Goal: Information Seeking & Learning: Learn about a topic

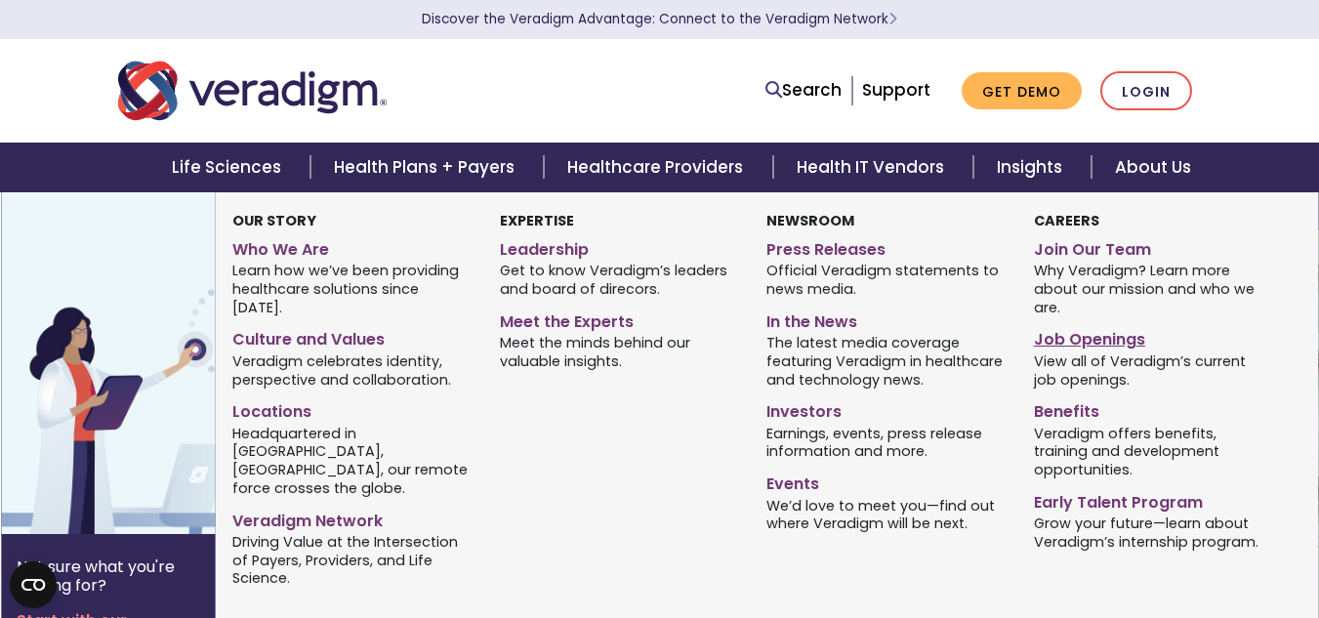
click at [1073, 336] on link "Job Openings" at bounding box center [1152, 336] width 237 height 28
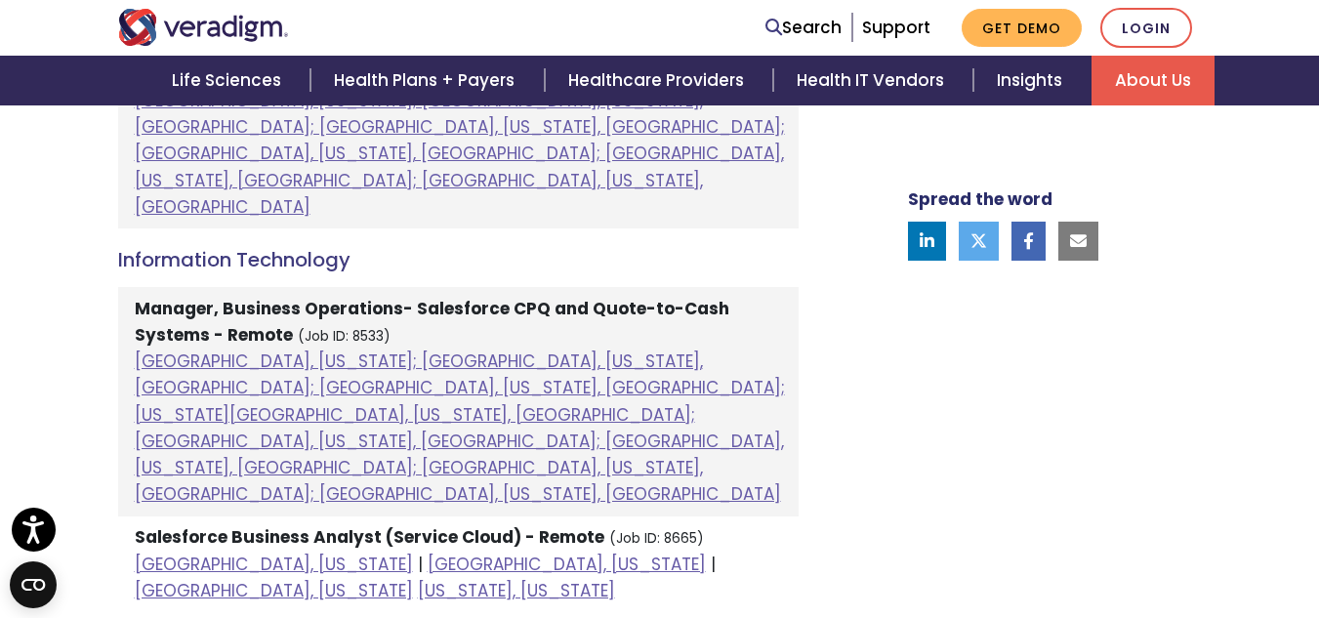
scroll to position [1285, 0]
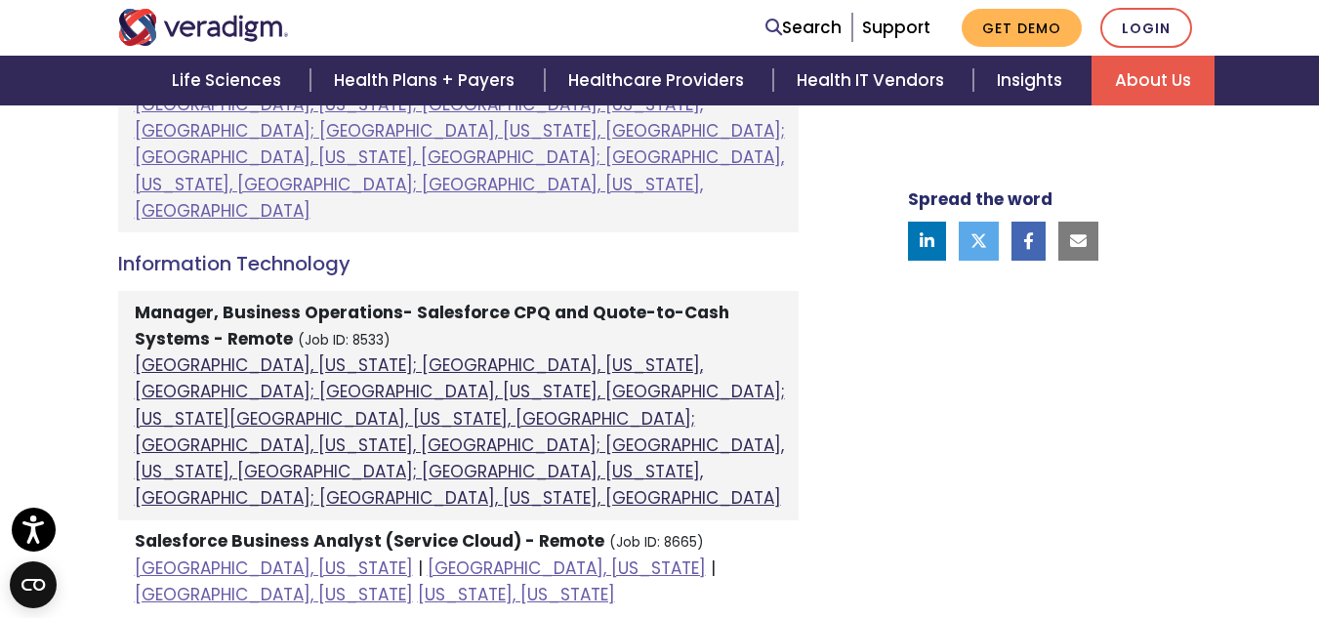
click at [408, 354] on link "[GEOGRAPHIC_DATA], [US_STATE]; [GEOGRAPHIC_DATA], [US_STATE], [GEOGRAPHIC_DATA]…" at bounding box center [460, 432] width 650 height 156
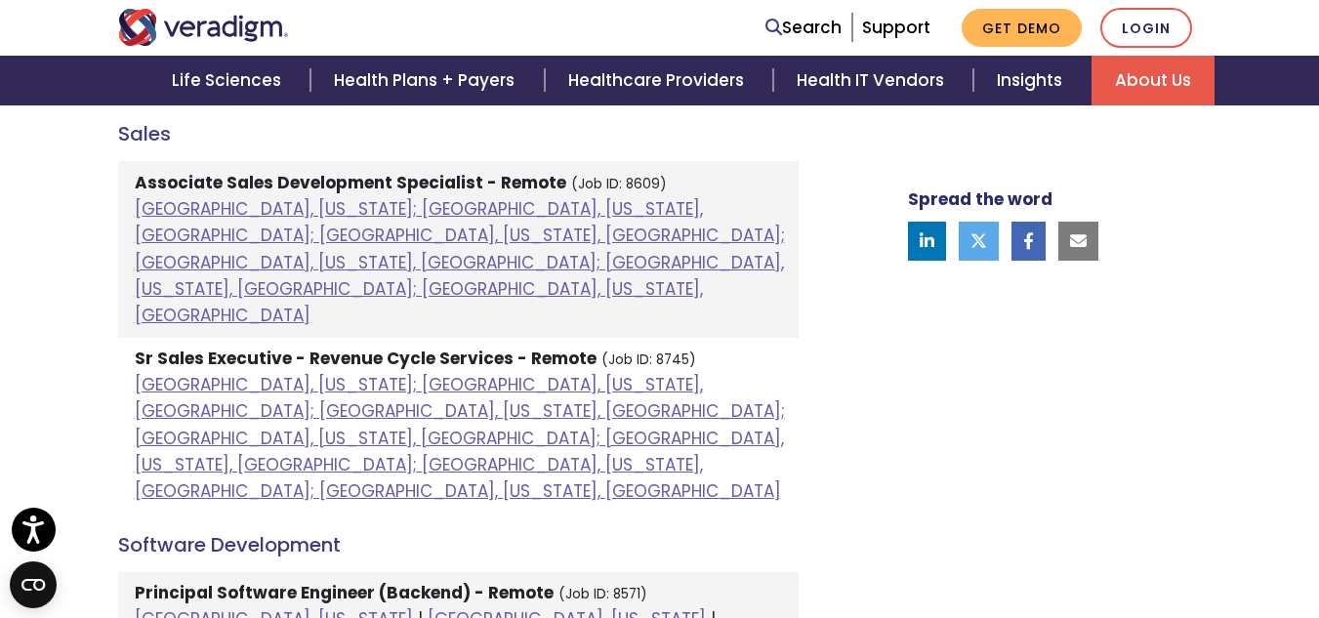
scroll to position [1804, 0]
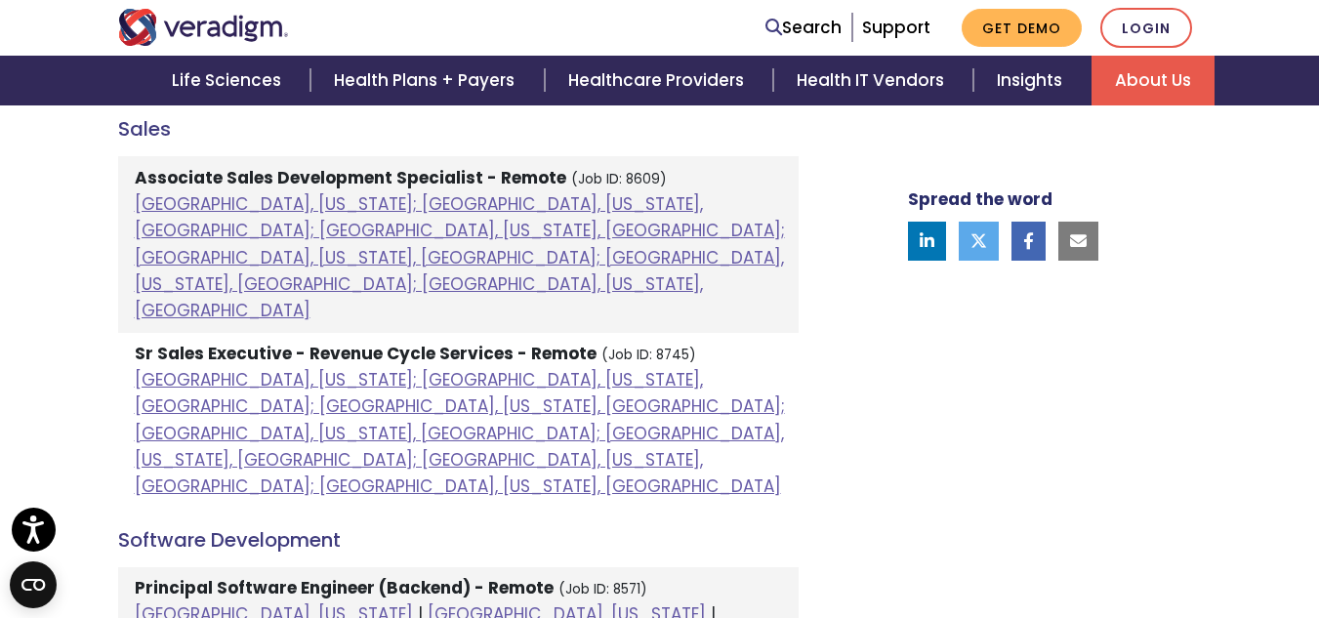
click at [449, 567] on li "Principal Software Engineer (Backend) - Remote (Job ID: 8571) Chicago, Illinois…" at bounding box center [458, 628] width 681 height 123
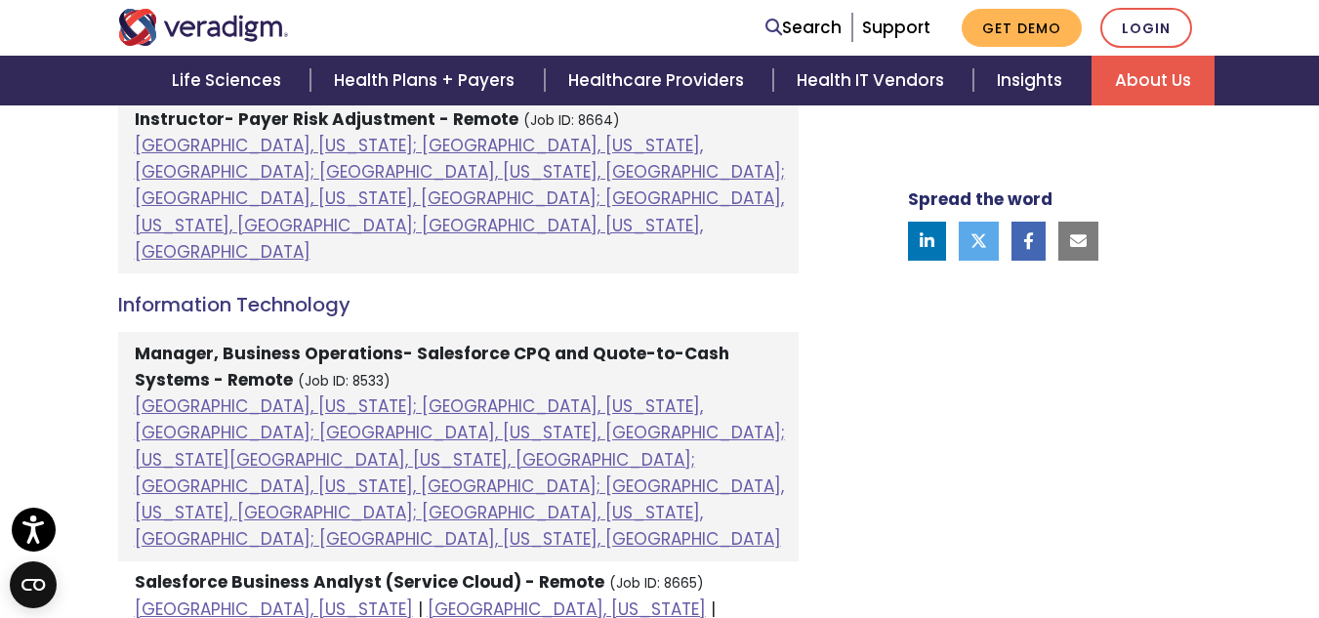
scroll to position [1281, 0]
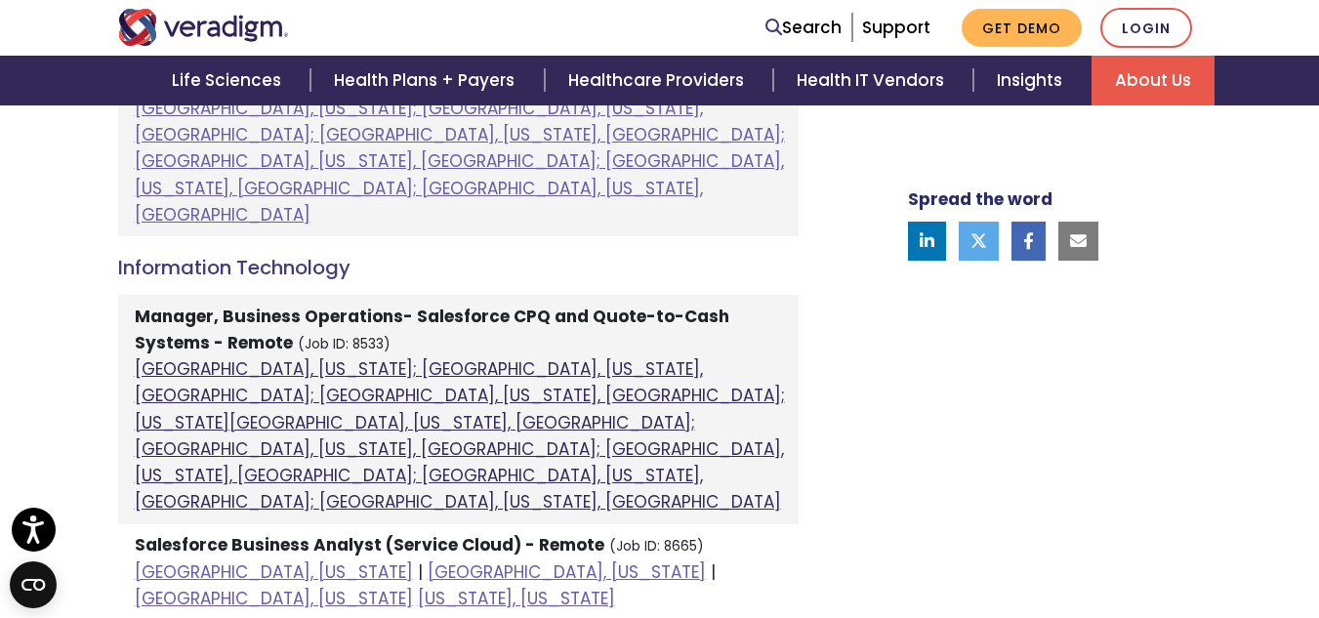
click at [325, 357] on link "Atlanta, Georgia; Columbia, South Carolina, United States; Houston, Texas, Unit…" at bounding box center [460, 435] width 650 height 156
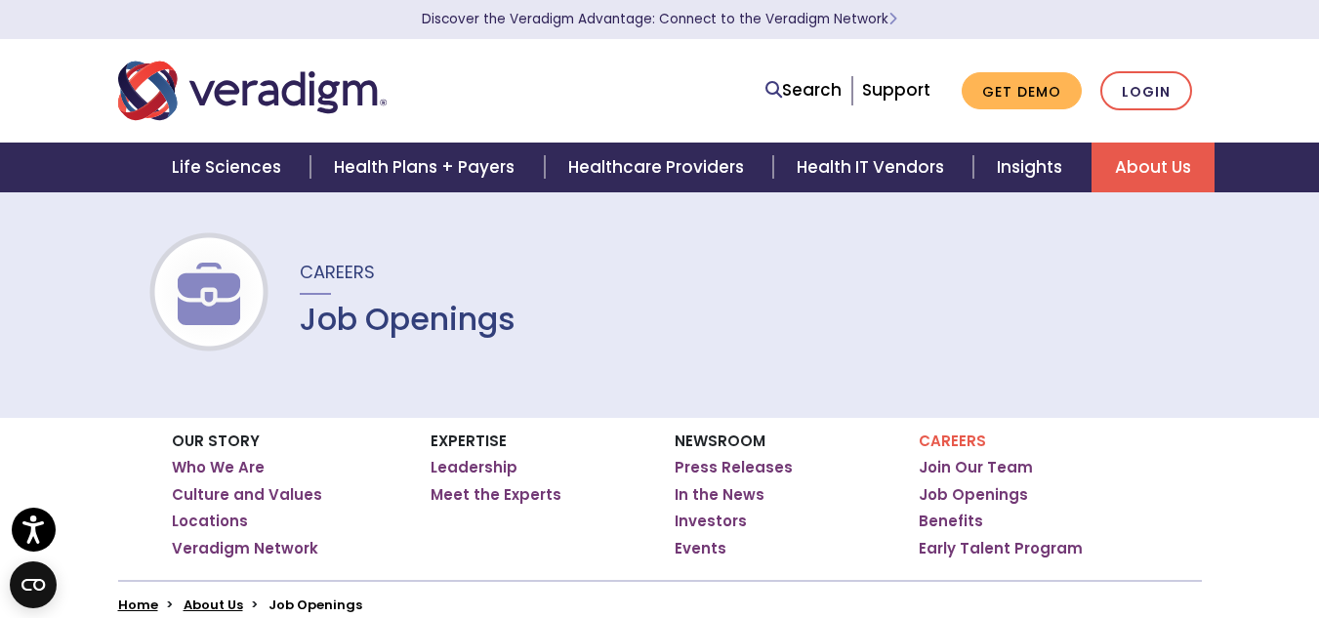
scroll to position [0, 0]
